Goal: Task Accomplishment & Management: Use online tool/utility

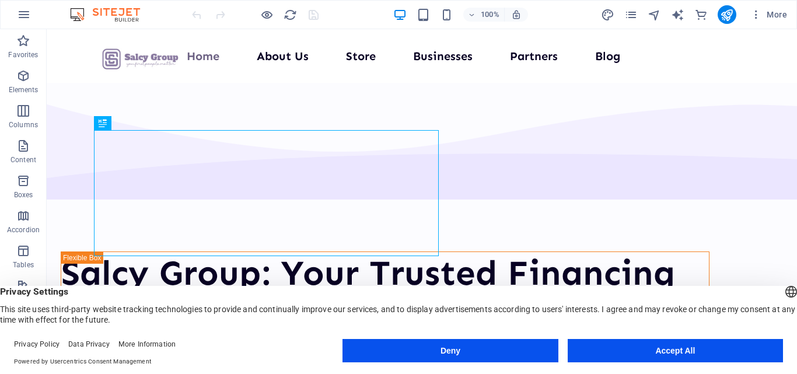
click at [695, 358] on button "Accept All" at bounding box center [675, 350] width 215 height 23
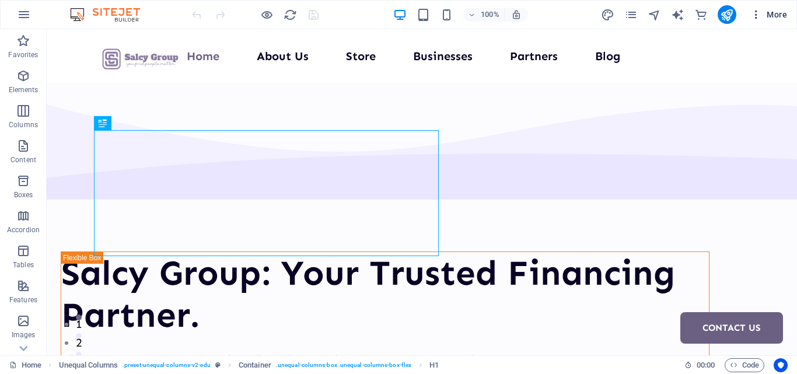
click at [781, 18] on span "More" at bounding box center [768, 15] width 37 height 12
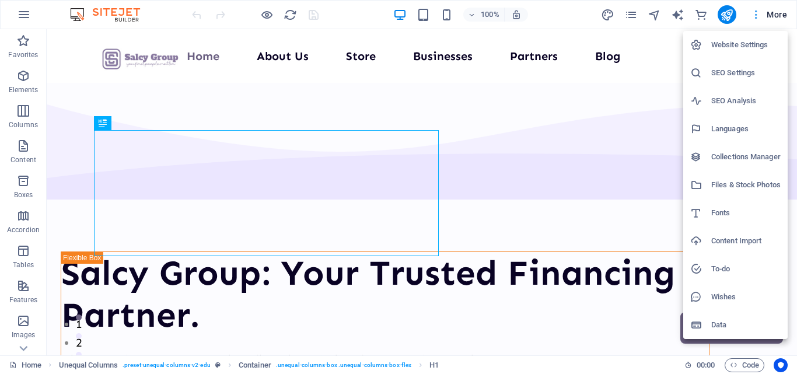
click at [781, 18] on div at bounding box center [398, 187] width 797 height 374
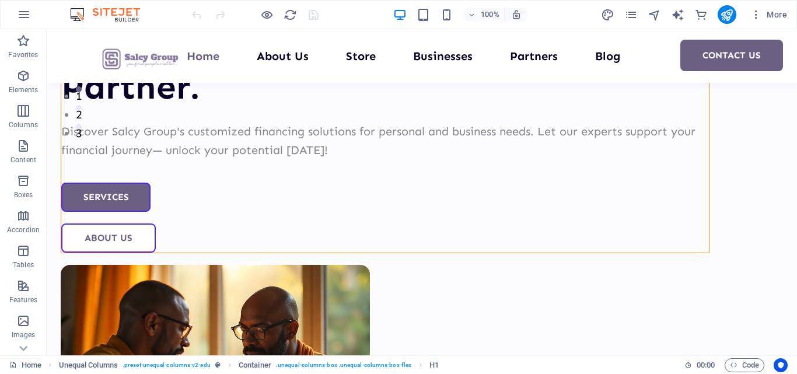
scroll to position [233, 0]
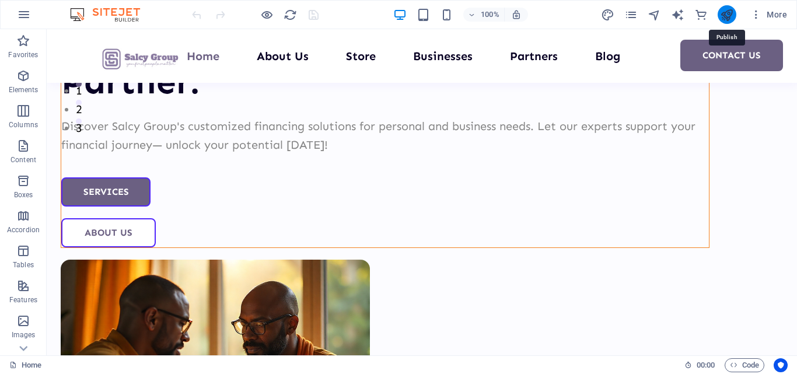
click at [727, 19] on icon "publish" at bounding box center [726, 14] width 13 height 13
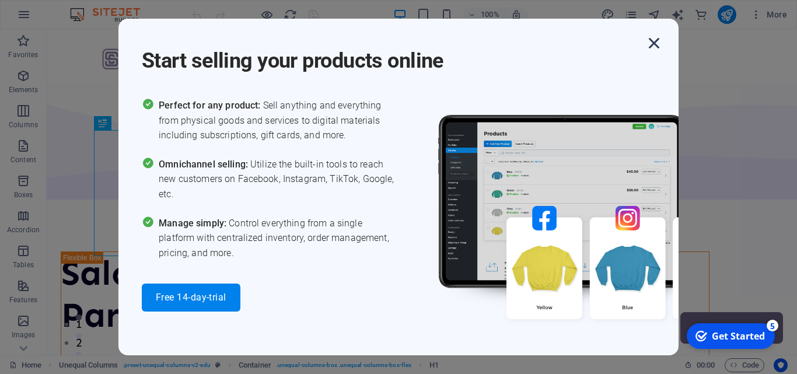
click at [654, 37] on icon "button" at bounding box center [654, 43] width 21 height 21
